Goal: Check status: Check status

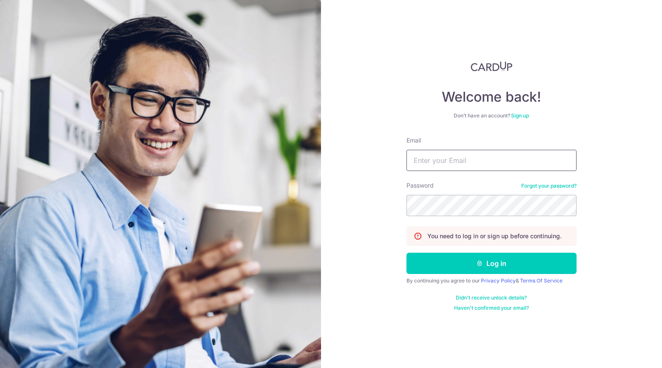
type input "[EMAIL_ADDRESS][DOMAIN_NAME]"
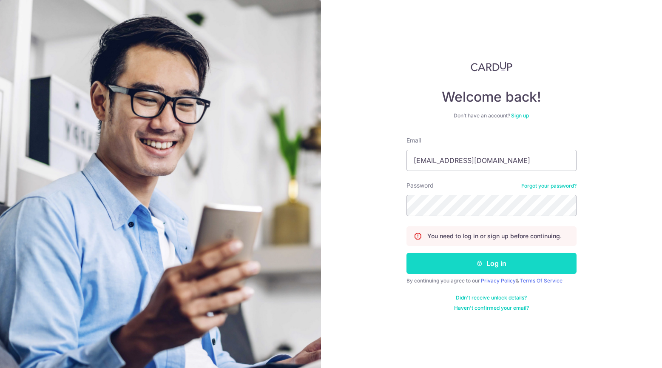
click at [436, 259] on button "Log in" at bounding box center [492, 263] width 170 height 21
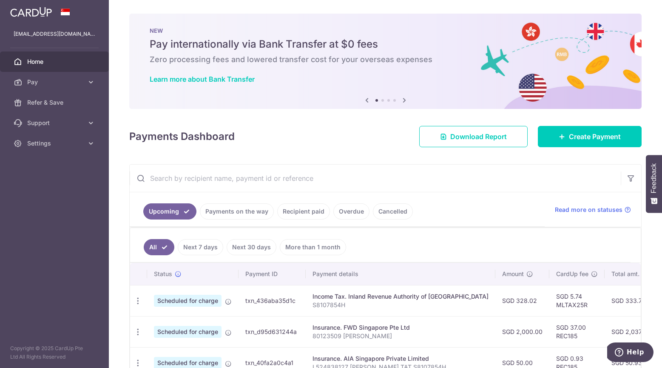
click at [291, 210] on link "Recipient paid" at bounding box center [303, 211] width 53 height 16
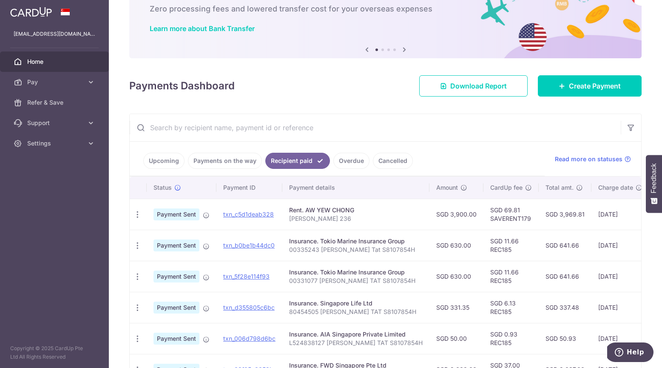
scroll to position [51, 0]
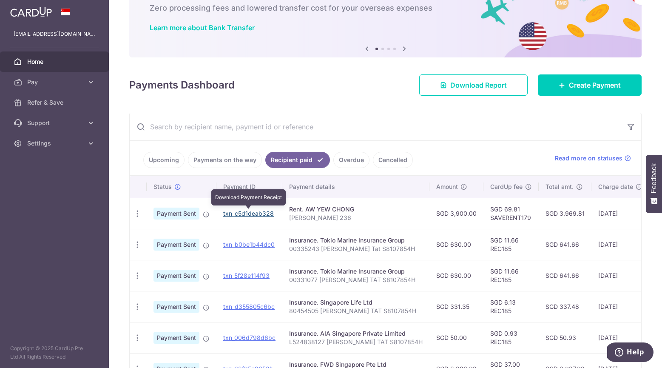
click at [256, 212] on link "txn_c5d1deab328" at bounding box center [248, 213] width 51 height 7
